Goal: Information Seeking & Learning: Learn about a topic

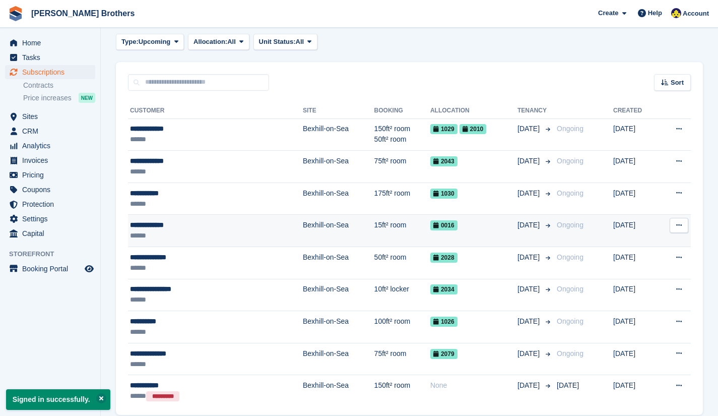
scroll to position [48, 0]
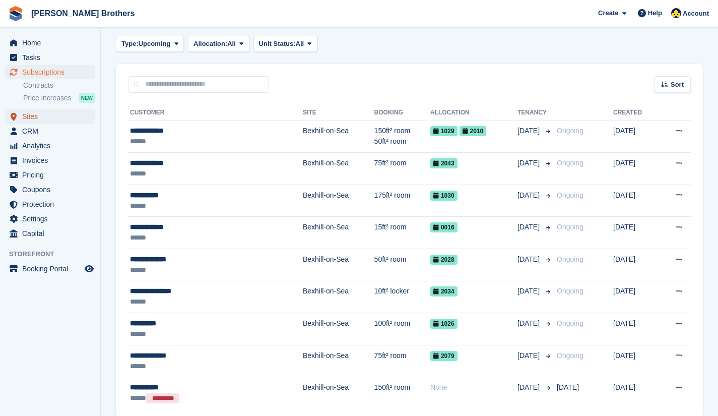
click at [36, 117] on span "Sites" at bounding box center [52, 116] width 60 height 14
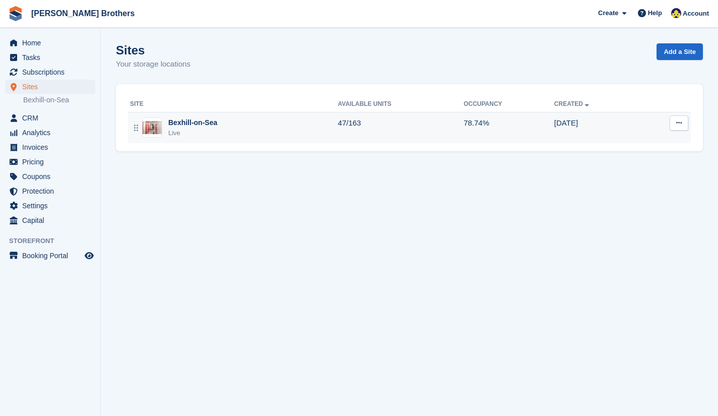
click at [214, 129] on div "Live" at bounding box center [192, 133] width 49 height 10
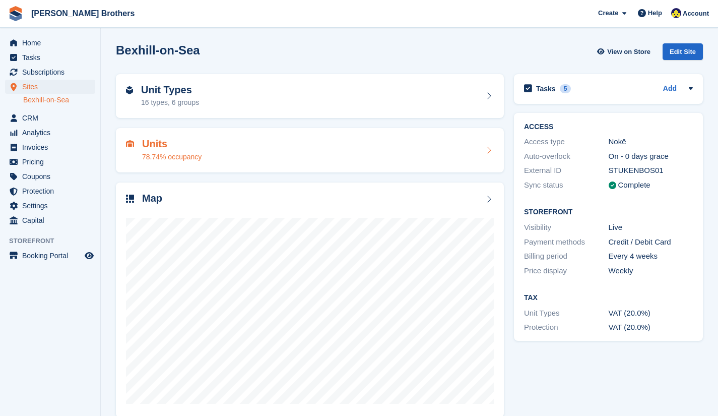
scroll to position [14, 0]
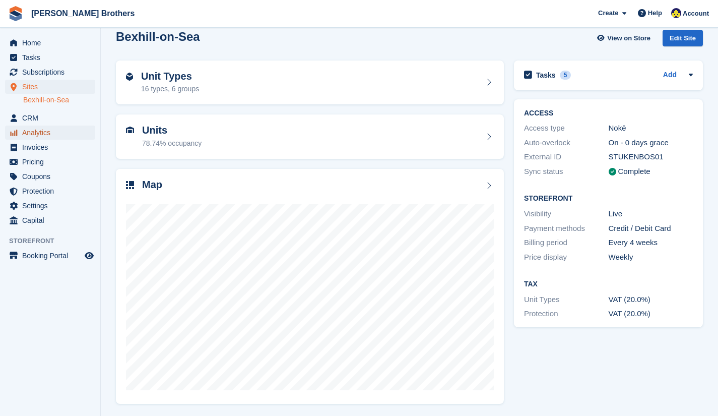
click at [42, 133] on span "Analytics" at bounding box center [52, 133] width 60 height 14
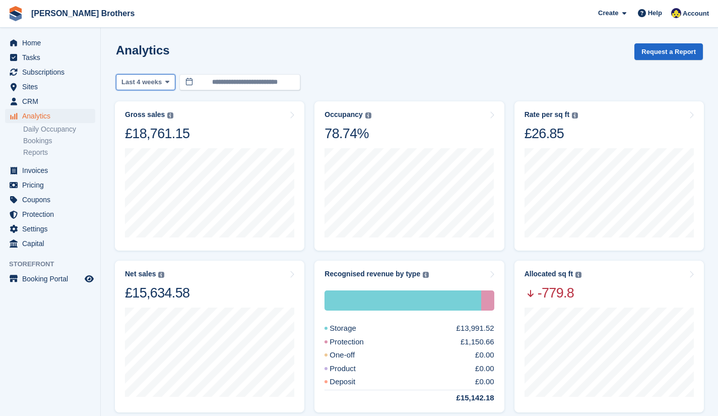
click at [163, 85] on span at bounding box center [167, 82] width 8 height 8
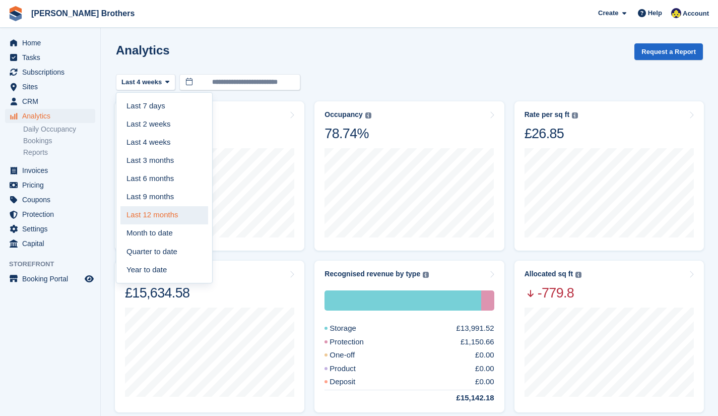
click at [163, 216] on link "Last 12 months" at bounding box center [164, 215] width 88 height 18
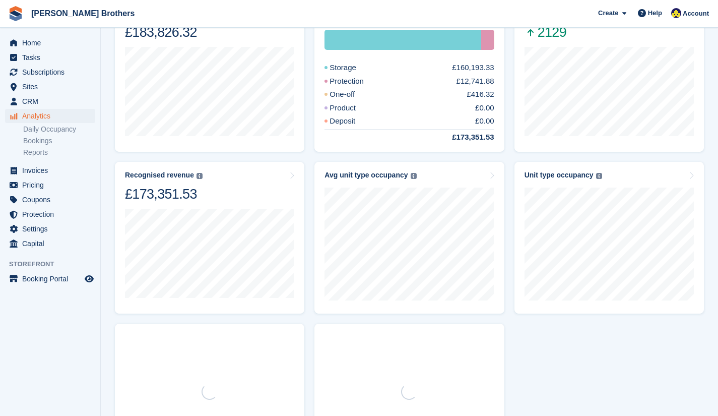
scroll to position [261, 0]
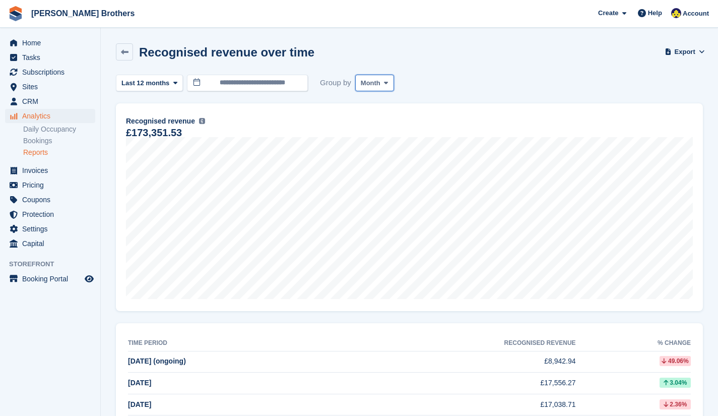
click at [383, 87] on button "Month" at bounding box center [374, 83] width 39 height 17
click at [453, 58] on div "Recognised revenue over time Export Export recognised revenue over time metrics…" at bounding box center [409, 57] width 587 height 29
click at [129, 54] on link at bounding box center [124, 51] width 17 height 17
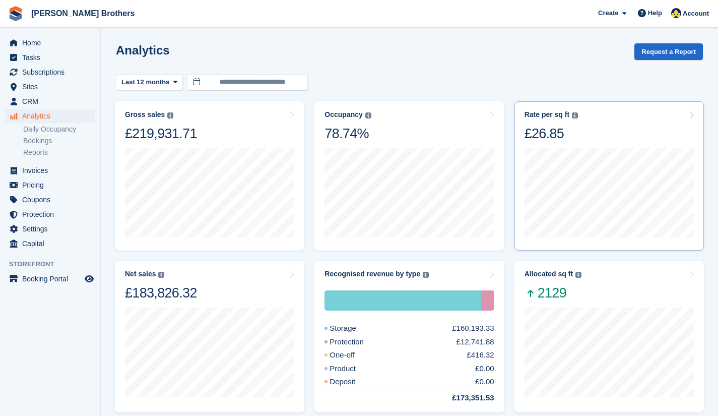
click at [624, 141] on div "Rate per sq ft Annualized storage revenue (after discounts, excluding tax) divi…" at bounding box center [609, 126] width 169 height 32
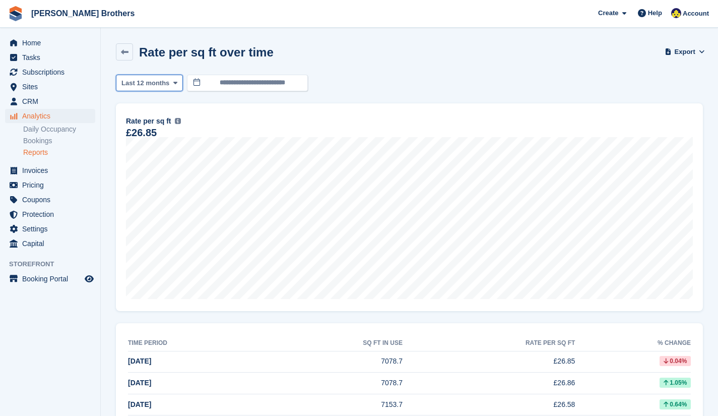
click at [166, 84] on button "Last 12 months" at bounding box center [149, 83] width 67 height 17
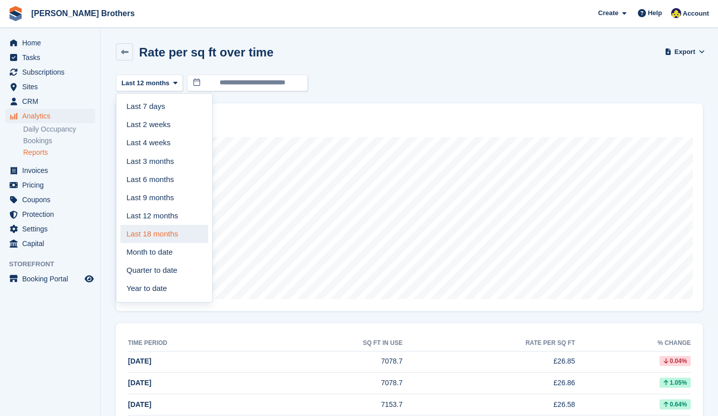
click at [169, 233] on link "Last 18 months" at bounding box center [164, 234] width 88 height 18
